Goal: Information Seeking & Learning: Check status

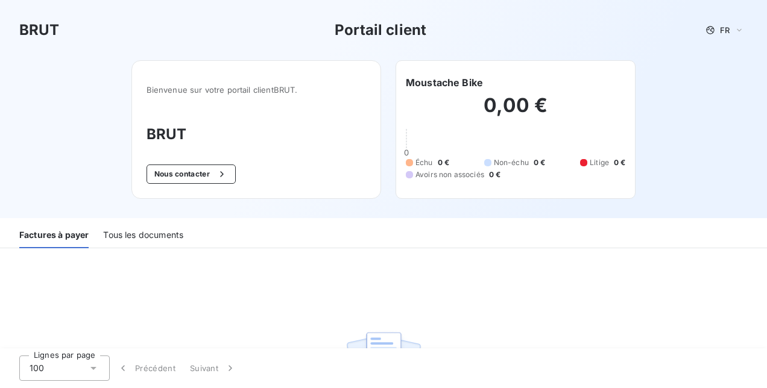
click at [147, 227] on div "Tous les documents" at bounding box center [143, 235] width 80 height 25
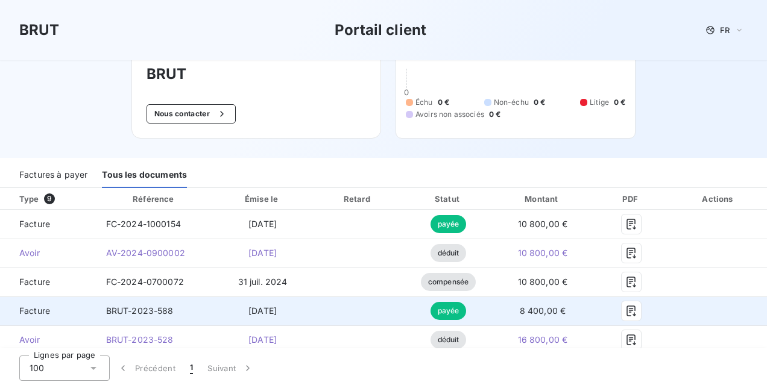
scroll to position [121, 0]
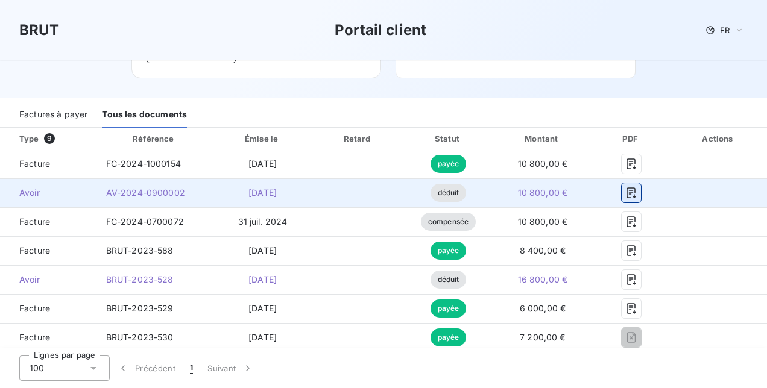
click at [627, 192] on icon "button" at bounding box center [631, 193] width 9 height 11
click at [628, 189] on icon "button" at bounding box center [631, 193] width 9 height 11
click at [128, 193] on span "AV-2024-0900002" at bounding box center [145, 193] width 79 height 10
drag, startPoint x: 24, startPoint y: 188, endPoint x: 38, endPoint y: 189, distance: 14.5
click at [27, 188] on span "Avoir" at bounding box center [48, 193] width 77 height 12
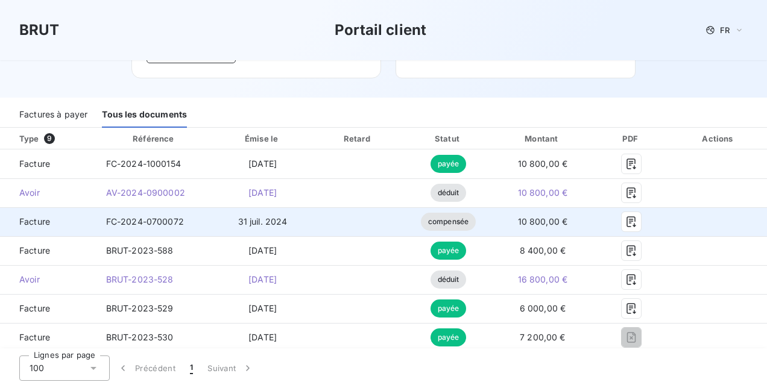
click at [432, 213] on span "compensée" at bounding box center [448, 222] width 55 height 18
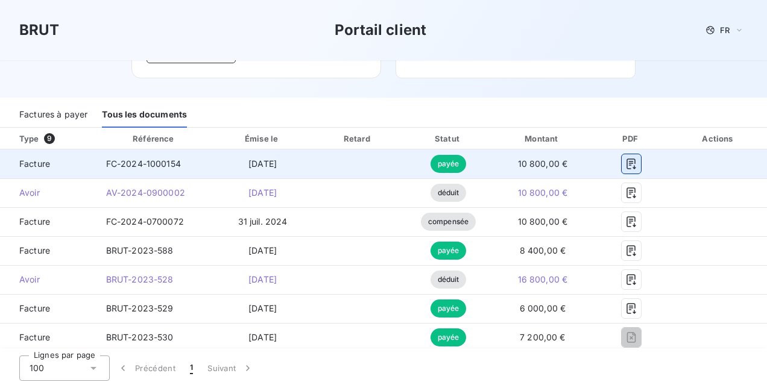
click at [627, 162] on icon "button" at bounding box center [631, 164] width 9 height 11
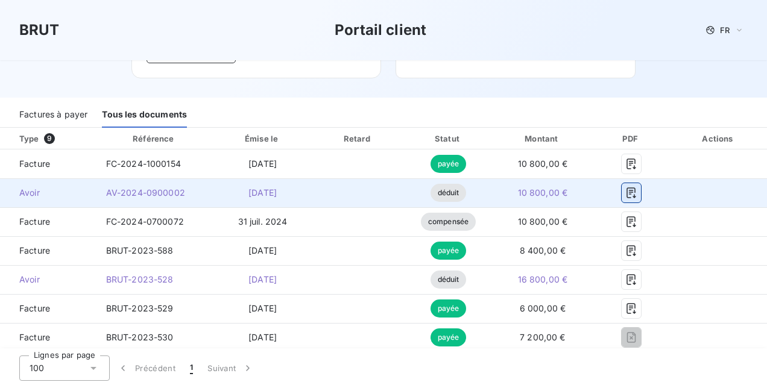
click at [626, 190] on icon "button" at bounding box center [631, 193] width 12 height 12
click at [627, 188] on icon "button" at bounding box center [631, 193] width 9 height 11
click at [431, 194] on span "déduit" at bounding box center [449, 193] width 36 height 18
drag, startPoint x: 238, startPoint y: 192, endPoint x: 139, endPoint y: 199, distance: 99.8
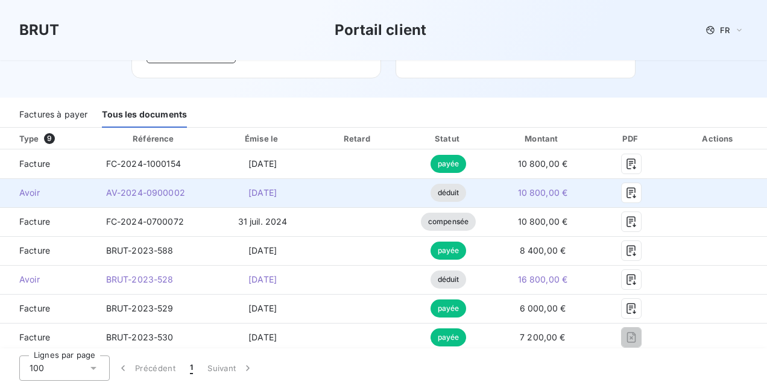
click at [248, 192] on span "[DATE]" at bounding box center [262, 193] width 28 height 10
click at [127, 198] on div "AV-2024-0900002" at bounding box center [145, 193] width 79 height 12
click at [123, 194] on span "AV-2024-0900002" at bounding box center [145, 193] width 79 height 10
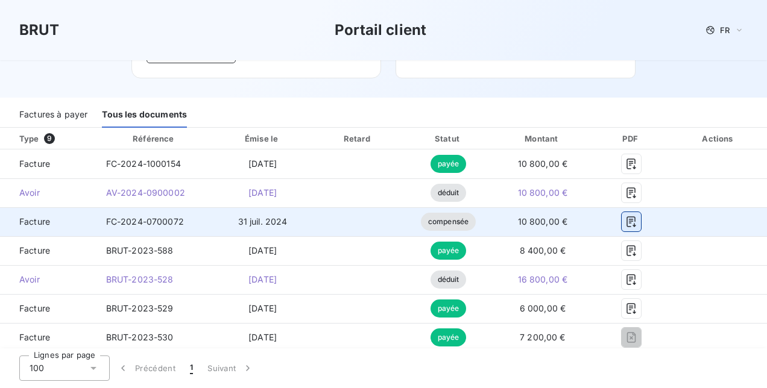
click at [627, 219] on icon "button" at bounding box center [631, 221] width 9 height 11
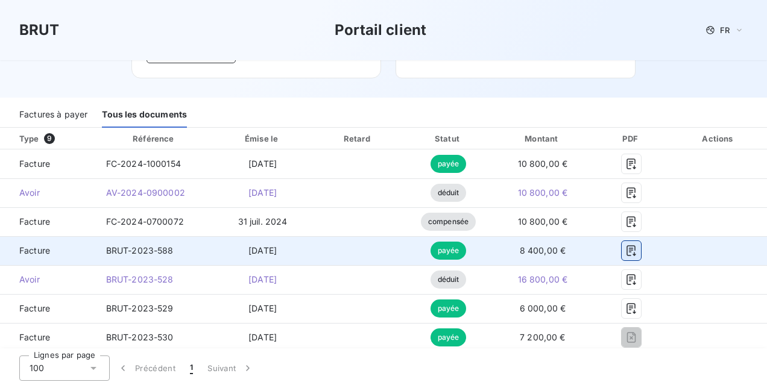
click at [625, 248] on icon "button" at bounding box center [631, 251] width 12 height 12
